Goal: Download file/media

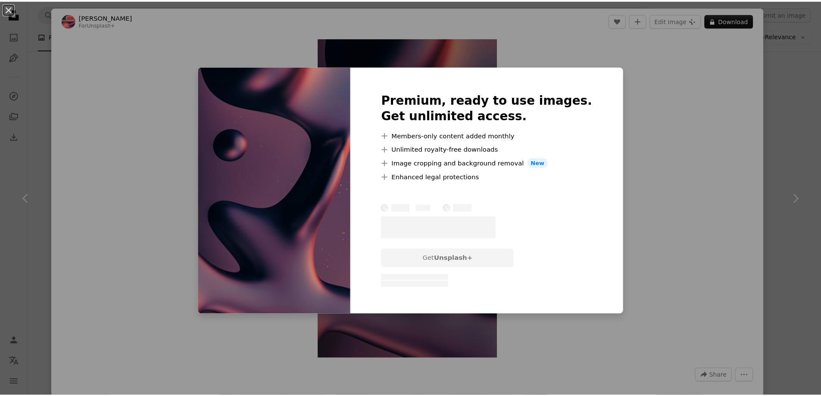
scroll to position [25436, 0]
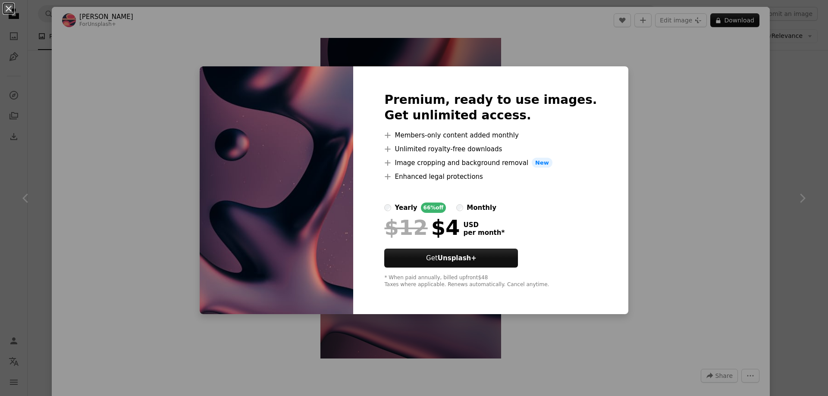
click at [687, 244] on div "An X shape Premium, ready to use images. Get unlimited access. A plus sign Memb…" at bounding box center [414, 198] width 828 height 396
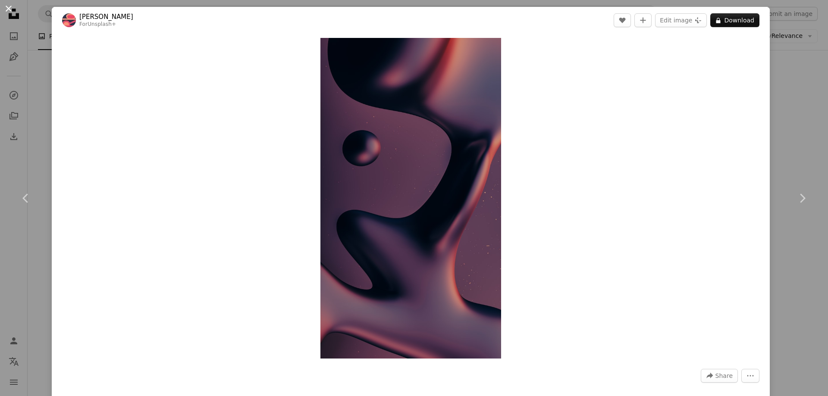
click at [3, 11] on button "An X shape" at bounding box center [8, 8] width 10 height 10
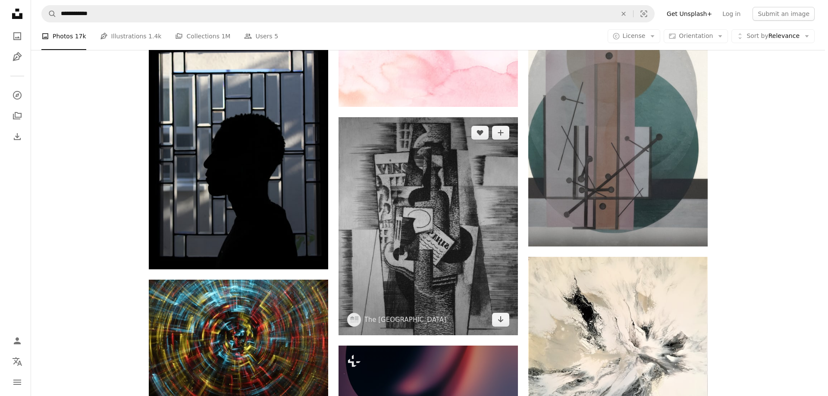
scroll to position [25148, 0]
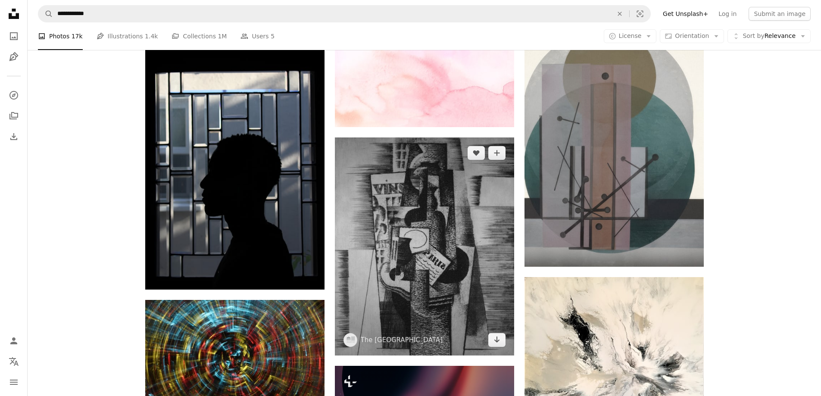
click at [435, 238] on img at bounding box center [424, 247] width 179 height 218
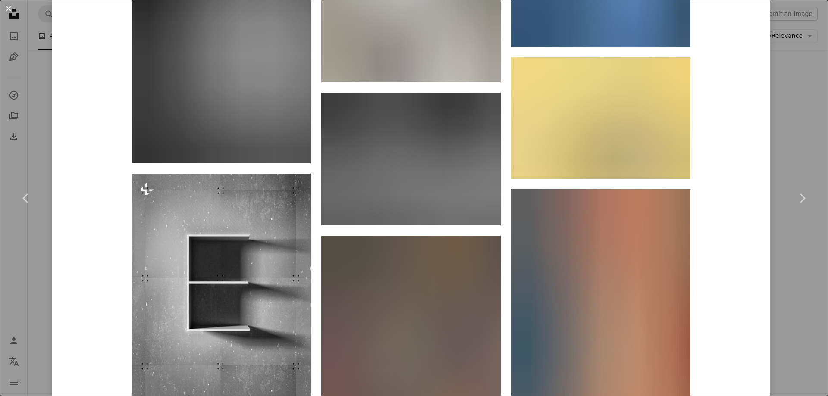
scroll to position [8824, 0]
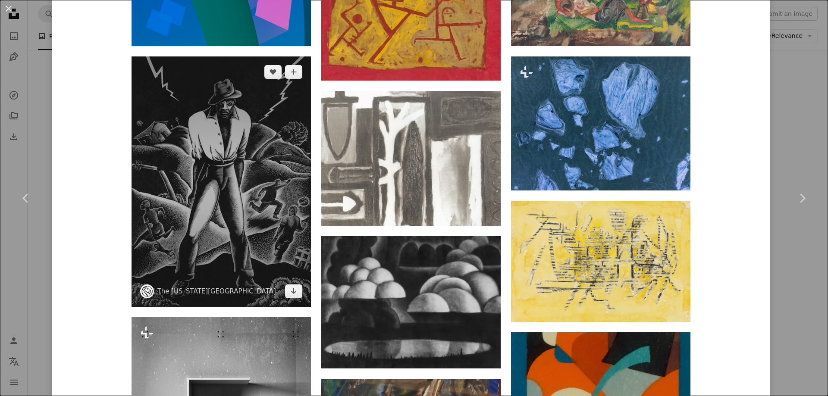
click at [235, 141] on img at bounding box center [220, 181] width 179 height 250
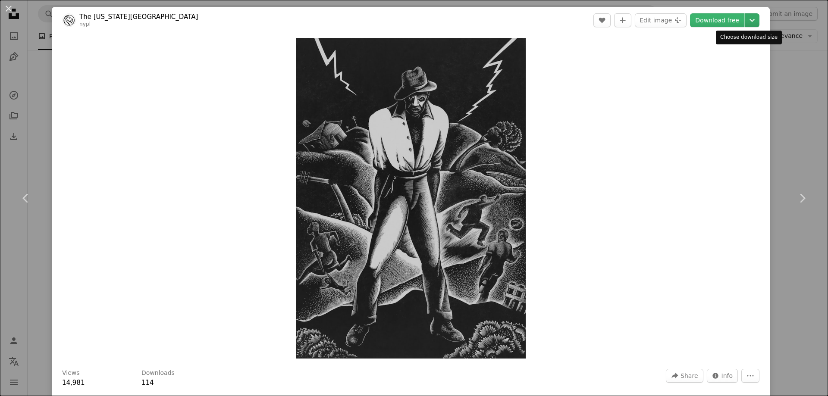
click at [745, 22] on icon "Chevron down" at bounding box center [752, 20] width 14 height 10
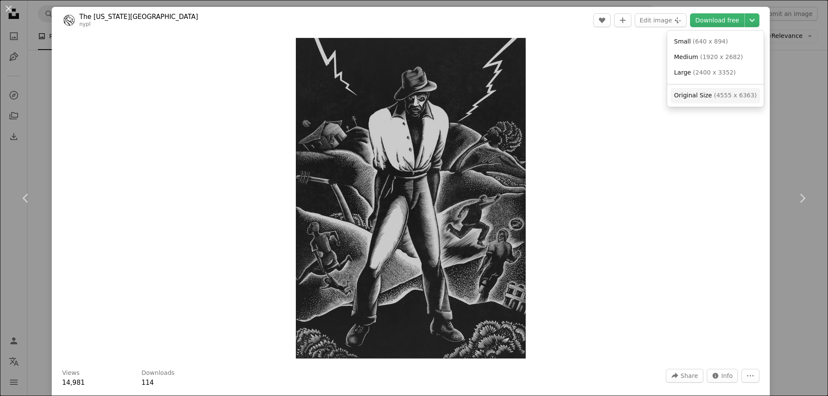
click at [701, 93] on span "Original Size" at bounding box center [693, 95] width 38 height 7
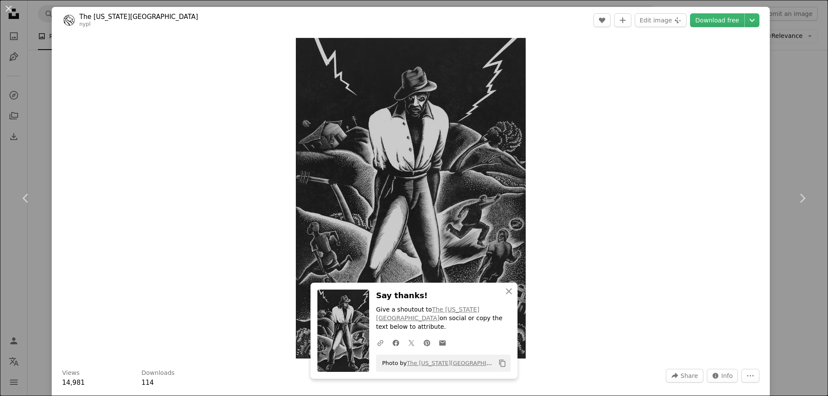
drag, startPoint x: 13, startPoint y: 12, endPoint x: 34, endPoint y: 49, distance: 42.3
click at [13, 12] on button "An X shape" at bounding box center [8, 8] width 10 height 10
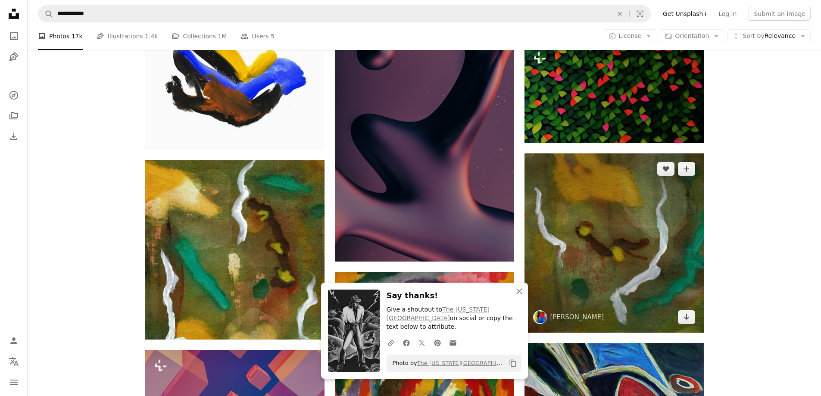
scroll to position [25579, 0]
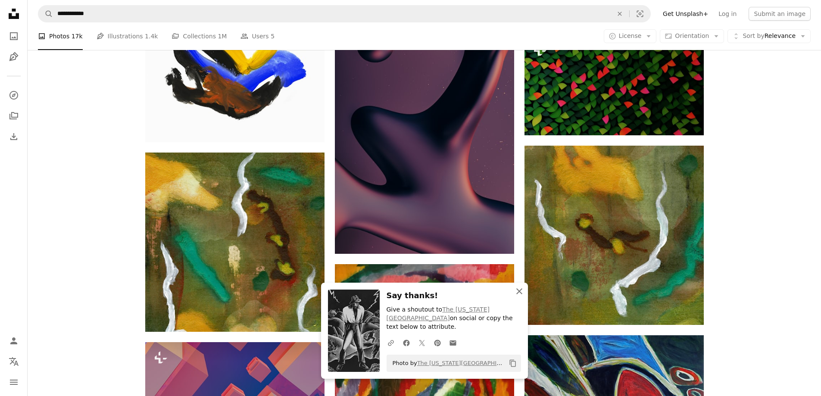
click at [517, 297] on icon "An X shape" at bounding box center [519, 291] width 10 height 10
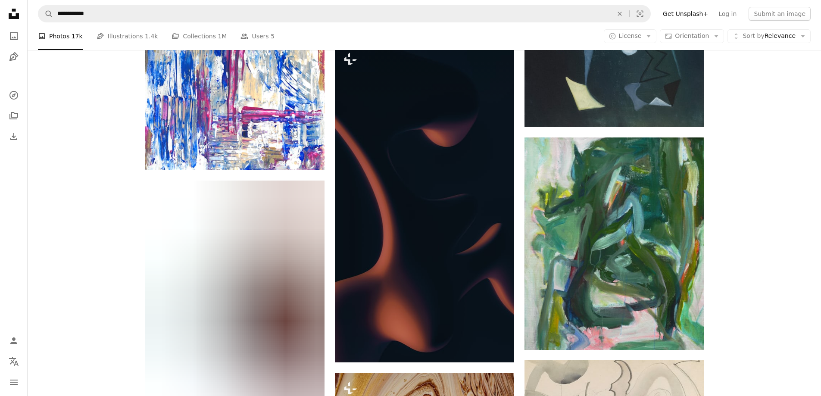
scroll to position [35208, 0]
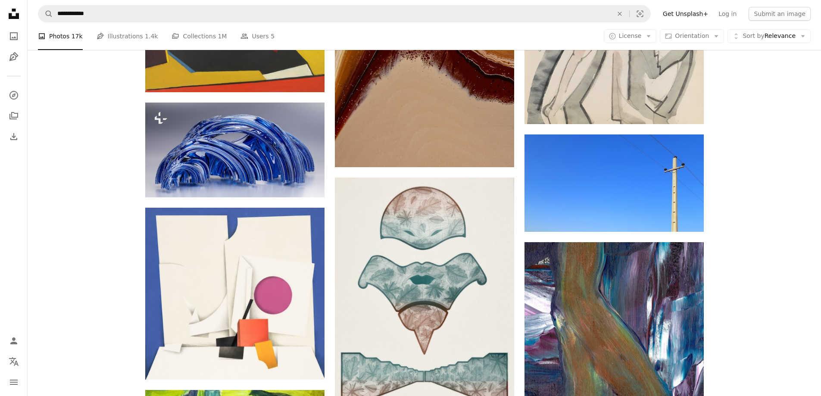
click at [65, 41] on li "A photo Photos 17k" at bounding box center [60, 36] width 45 height 28
click at [15, 13] on icon "Unsplash logo Unsplash Home" at bounding box center [13, 13] width 17 height 17
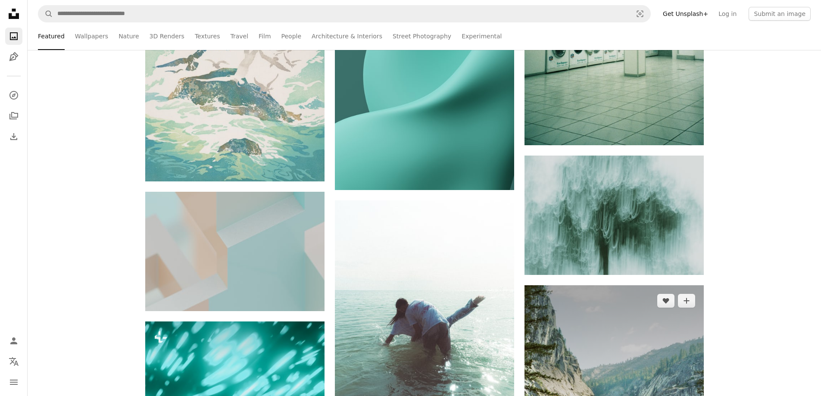
scroll to position [11209, 0]
